Goal: Task Accomplishment & Management: Manage account settings

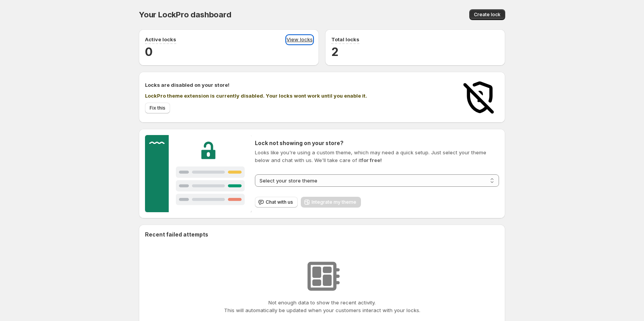
click at [291, 39] on link "View locks" at bounding box center [300, 39] width 26 height 8
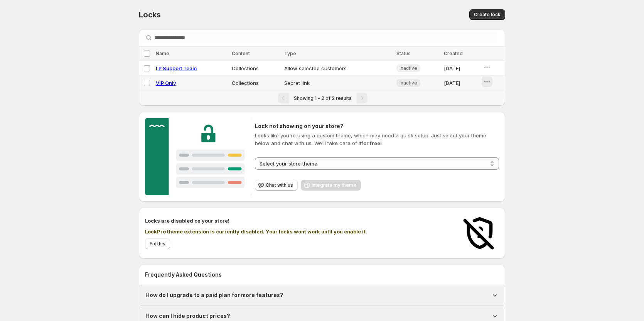
click at [482, 82] on button "button" at bounding box center [487, 81] width 11 height 11
click at [491, 93] on button "Enable" at bounding box center [492, 98] width 31 height 12
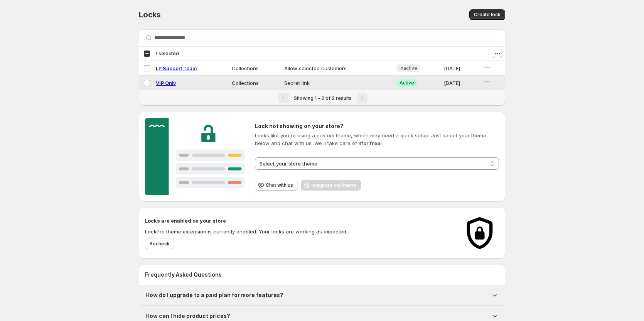
click at [163, 80] on span "VIP Only" at bounding box center [166, 83] width 20 height 6
select select "**********"
select select "******"
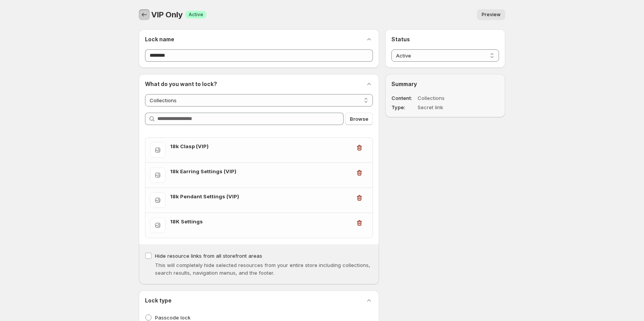
click at [142, 12] on icon "Back" at bounding box center [144, 15] width 8 height 8
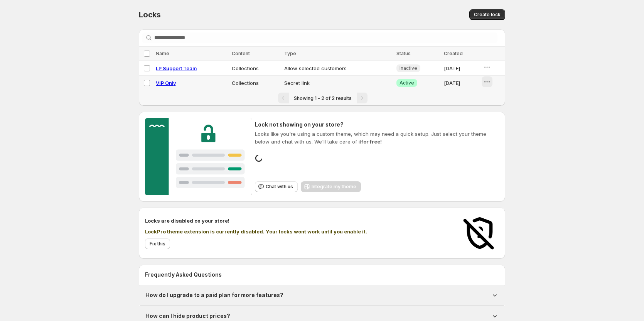
click at [491, 82] on icon "button" at bounding box center [487, 82] width 8 height 8
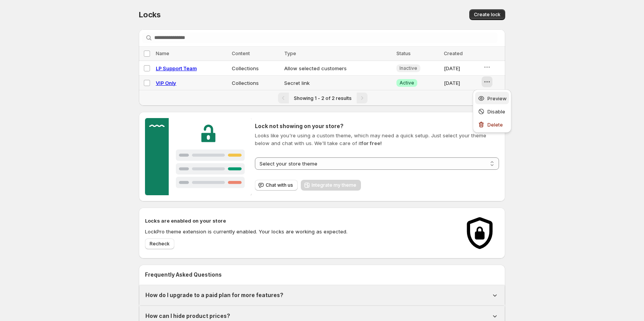
click at [486, 100] on div "Preview" at bounding box center [491, 98] width 29 height 8
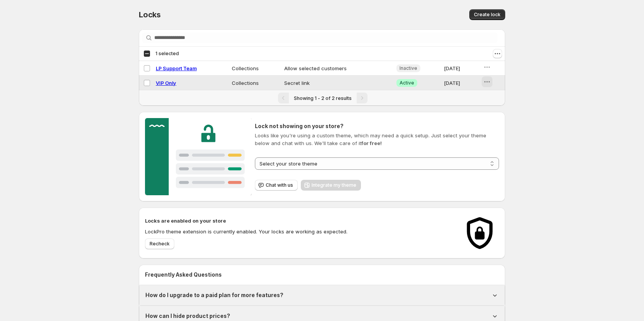
click at [491, 81] on icon "button" at bounding box center [487, 82] width 8 height 8
click at [485, 105] on button "Disable" at bounding box center [492, 111] width 34 height 12
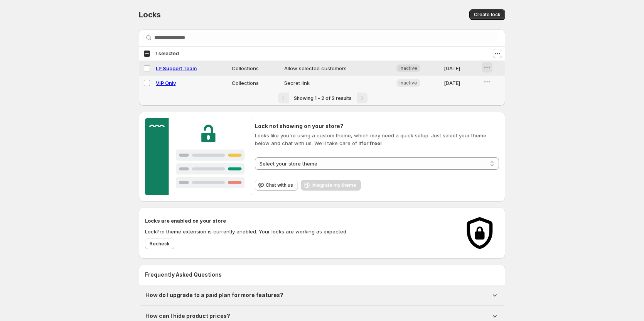
click at [489, 66] on icon "button" at bounding box center [487, 67] width 8 height 8
click at [489, 78] on button "Enable" at bounding box center [492, 83] width 31 height 12
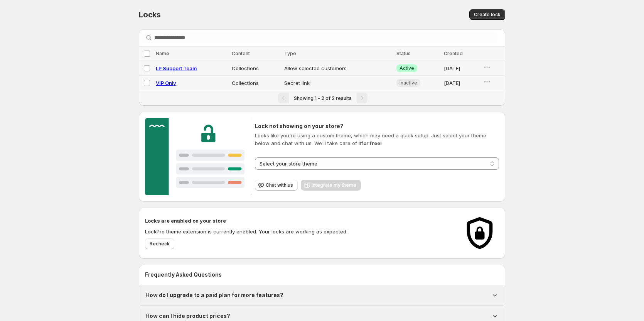
click at [180, 67] on span "LP Support Team" at bounding box center [176, 68] width 41 height 6
select select "**********"
select select "******"
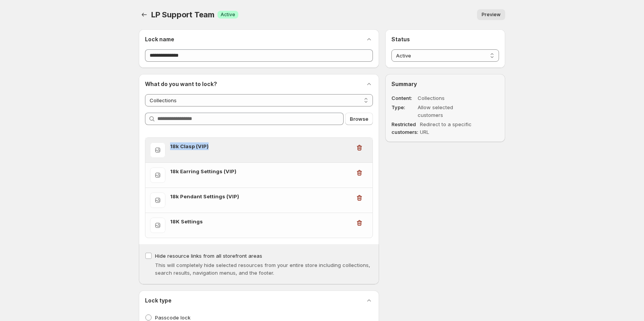
drag, startPoint x: 211, startPoint y: 146, endPoint x: 157, endPoint y: 143, distance: 54.1
click at [157, 143] on div "18k Clasp (VIP)" at bounding box center [250, 149] width 201 height 15
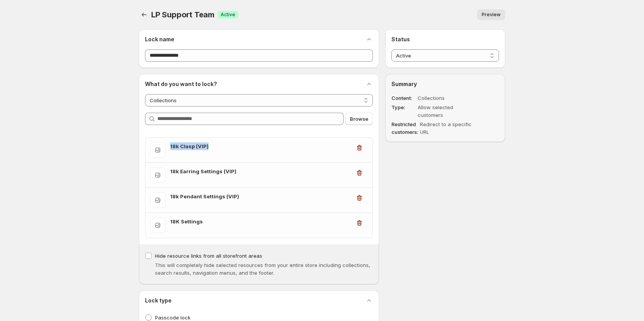
copy h3 "18k Clasp (VIP)"
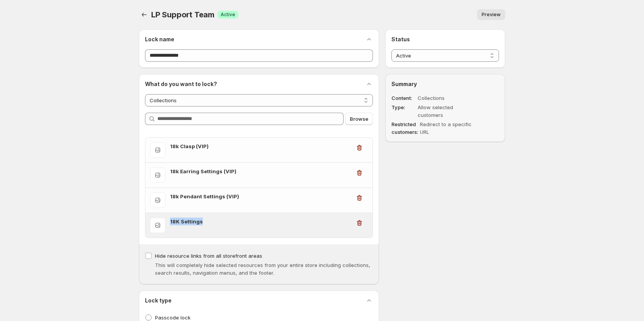
drag, startPoint x: 204, startPoint y: 220, endPoint x: 159, endPoint y: 227, distance: 46.0
click at [159, 227] on div "18K Settings" at bounding box center [250, 224] width 201 height 15
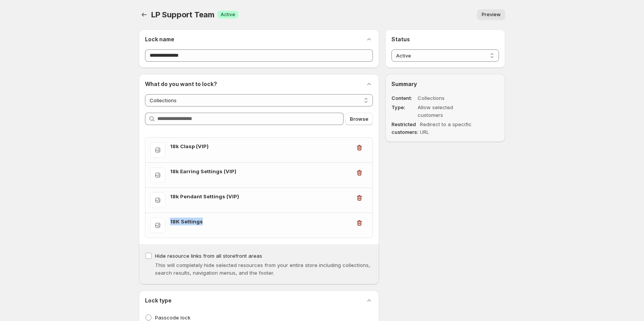
copy h3 "18K Settings"
click at [503, 15] on button "Preview" at bounding box center [491, 14] width 28 height 11
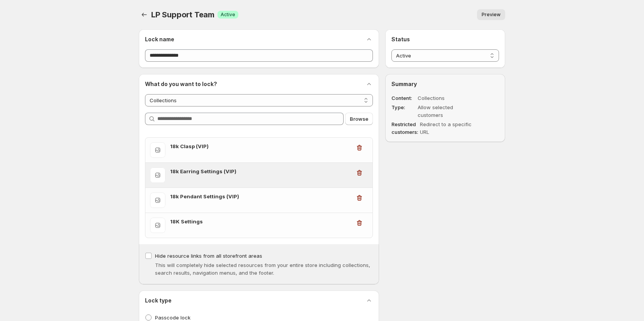
click at [155, 166] on div "18k Earring Settings (VIP)" at bounding box center [258, 175] width 227 height 25
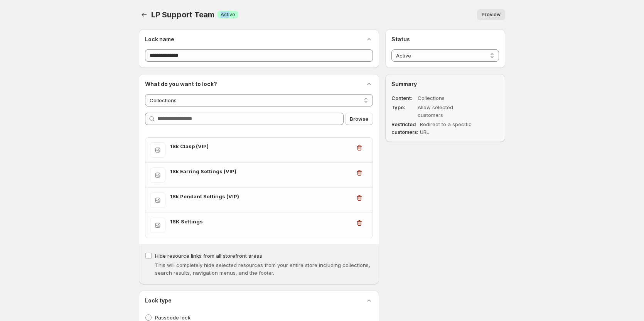
drag, startPoint x: 222, startPoint y: 14, endPoint x: 229, endPoint y: 14, distance: 6.9
click at [229, 14] on span "Active" at bounding box center [228, 15] width 15 height 6
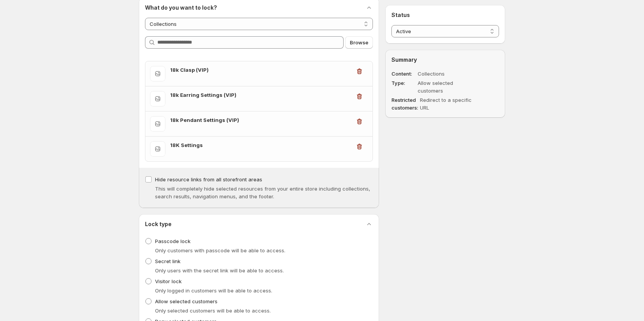
scroll to position [77, 0]
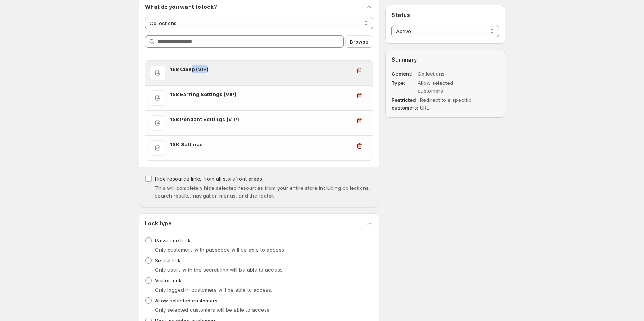
drag, startPoint x: 205, startPoint y: 72, endPoint x: 191, endPoint y: 74, distance: 14.0
click at [191, 74] on div "18k Clasp (VIP)" at bounding box center [260, 72] width 181 height 15
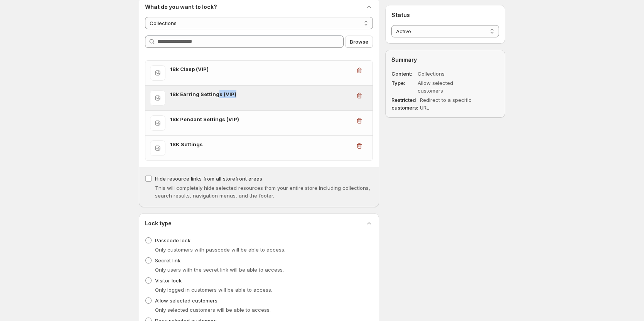
drag, startPoint x: 225, startPoint y: 96, endPoint x: 216, endPoint y: 96, distance: 9.3
click at [216, 96] on h3 "18k Earring Settings (VIP)" at bounding box center [260, 94] width 181 height 8
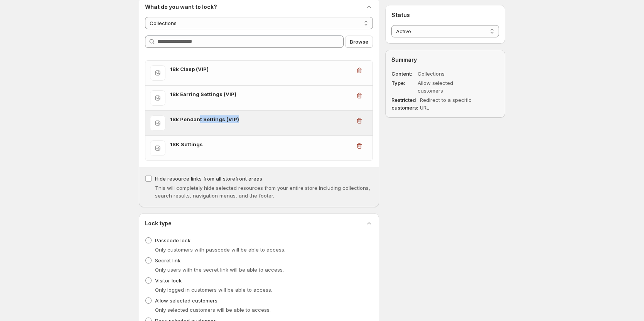
drag, startPoint x: 237, startPoint y: 121, endPoint x: 199, endPoint y: 120, distance: 38.2
click at [199, 120] on h3 "18k Pendant Settings (VIP)" at bounding box center [260, 119] width 181 height 8
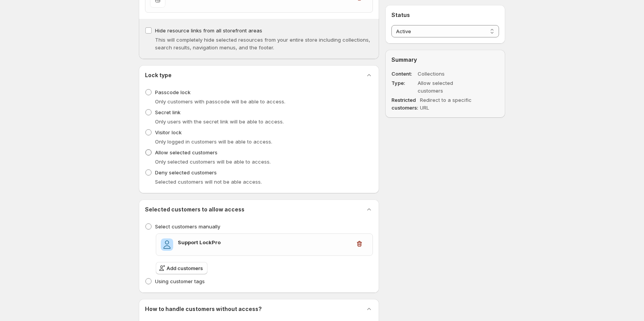
scroll to position [231, 0]
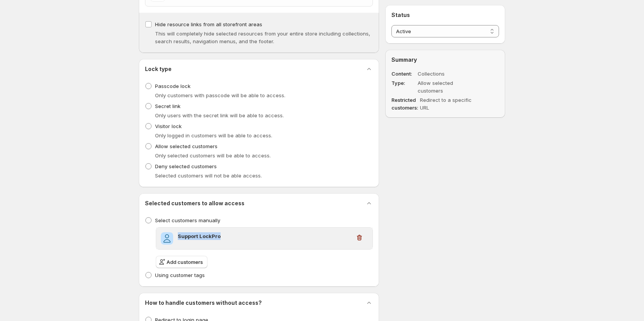
drag, startPoint x: 228, startPoint y: 236, endPoint x: 169, endPoint y: 234, distance: 58.6
click at [169, 234] on div "Support LockPro" at bounding box center [256, 238] width 190 height 12
click at [193, 238] on h3 "Support LockPro" at bounding box center [264, 236] width 173 height 8
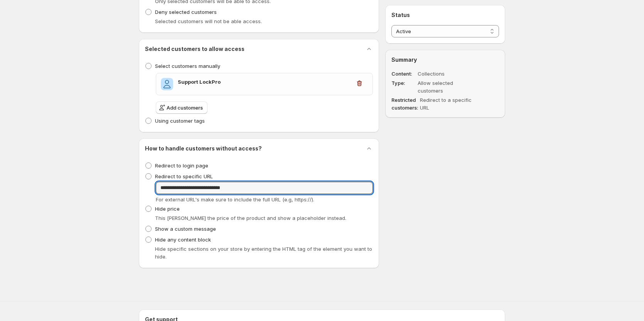
drag, startPoint x: 259, startPoint y: 189, endPoint x: 158, endPoint y: 197, distance: 101.3
click at [158, 197] on div "**********" at bounding box center [264, 193] width 217 height 22
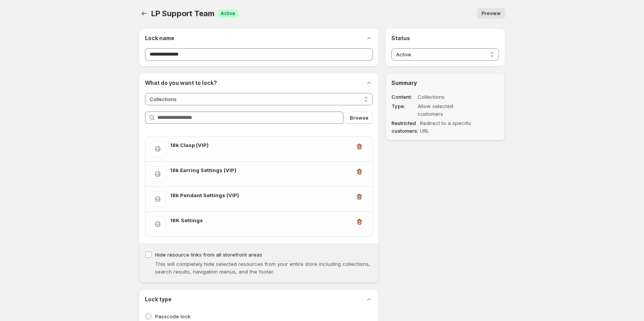
scroll to position [0, 0]
click at [300, 36] on div "Lock name" at bounding box center [259, 39] width 228 height 8
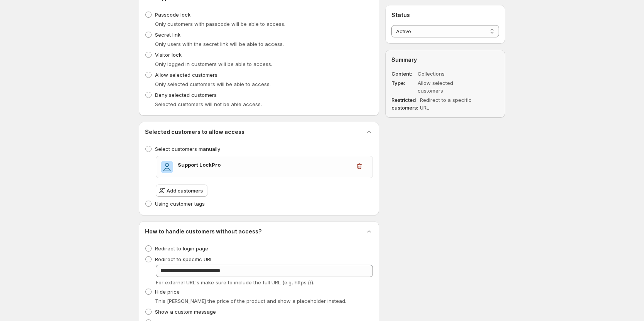
scroll to position [309, 0]
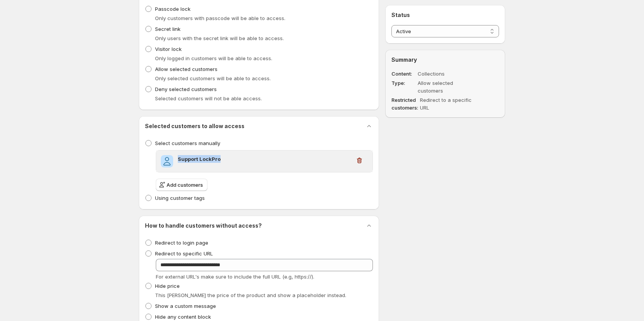
drag, startPoint x: 230, startPoint y: 157, endPoint x: 170, endPoint y: 165, distance: 60.7
click at [170, 165] on div "Support LockPro" at bounding box center [256, 161] width 190 height 12
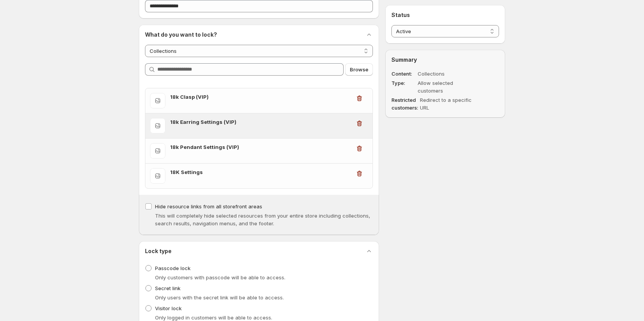
scroll to position [39, 0]
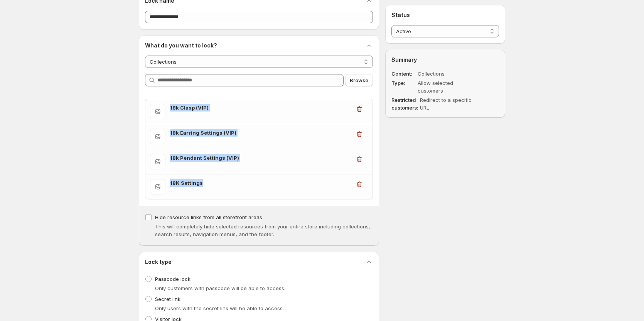
drag, startPoint x: 204, startPoint y: 182, endPoint x: 141, endPoint y: 102, distance: 101.5
click at [149, 105] on ul "18k Clasp (VIP) 18k Earring Settings (VIP) 18k Pendant Settings (VIP) 18K Setti…" at bounding box center [258, 149] width 227 height 100
click at [99, 106] on div "**********" at bounding box center [322, 295] width 644 height 668
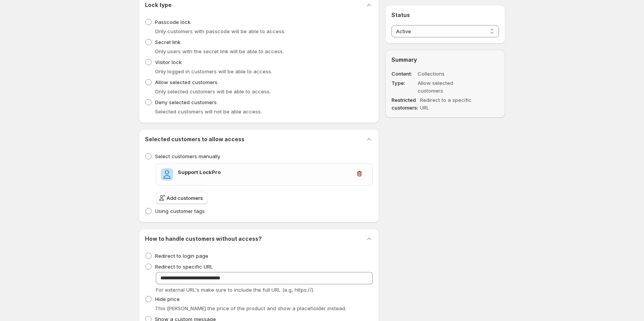
scroll to position [347, 0]
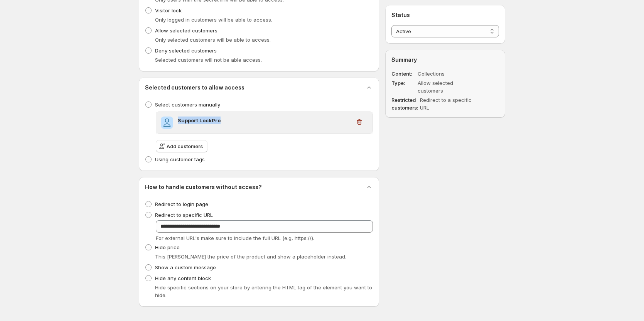
drag, startPoint x: 235, startPoint y: 120, endPoint x: 173, endPoint y: 118, distance: 62.1
click at [173, 118] on div "Support LockPro" at bounding box center [256, 122] width 190 height 12
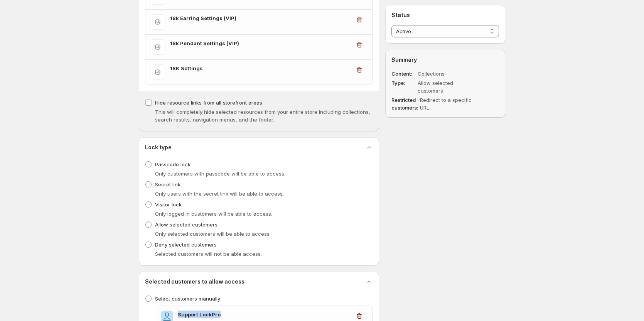
scroll to position [0, 0]
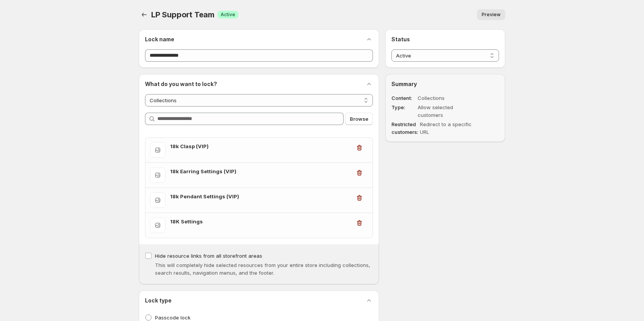
click at [494, 14] on span "Preview" at bounding box center [491, 15] width 19 height 6
click at [491, 14] on span "Preview" at bounding box center [491, 15] width 19 height 6
